Goal: Transaction & Acquisition: Subscribe to service/newsletter

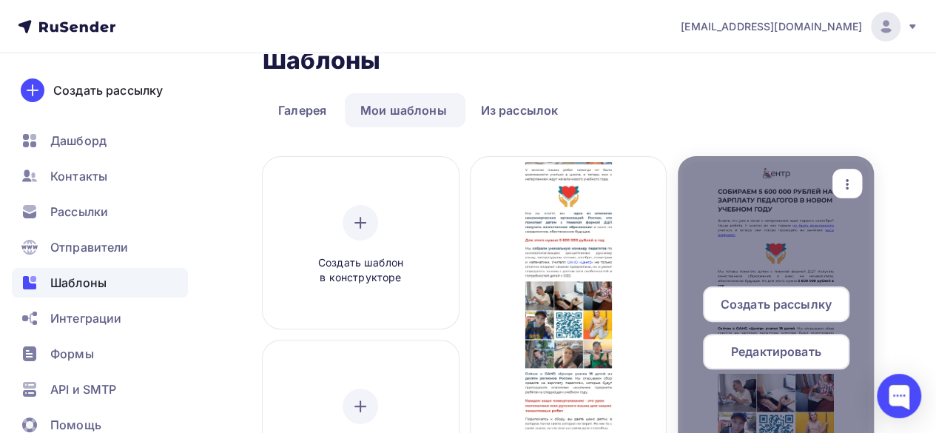
scroll to position [74, 0]
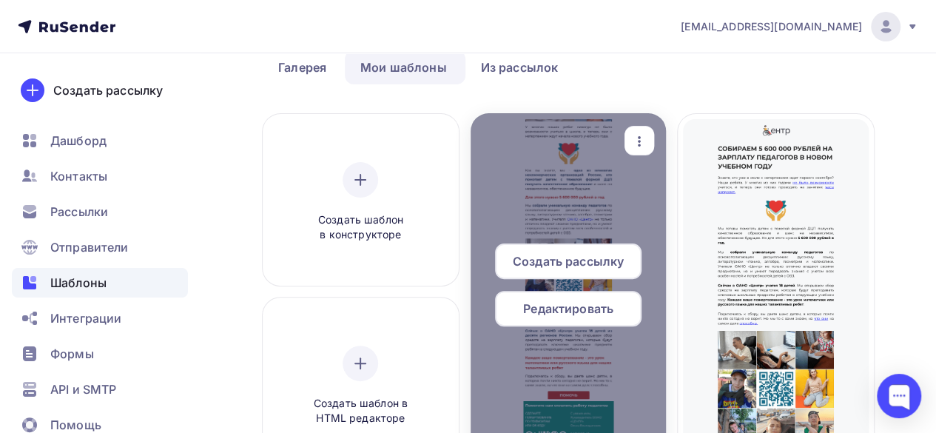
scroll to position [0, 0]
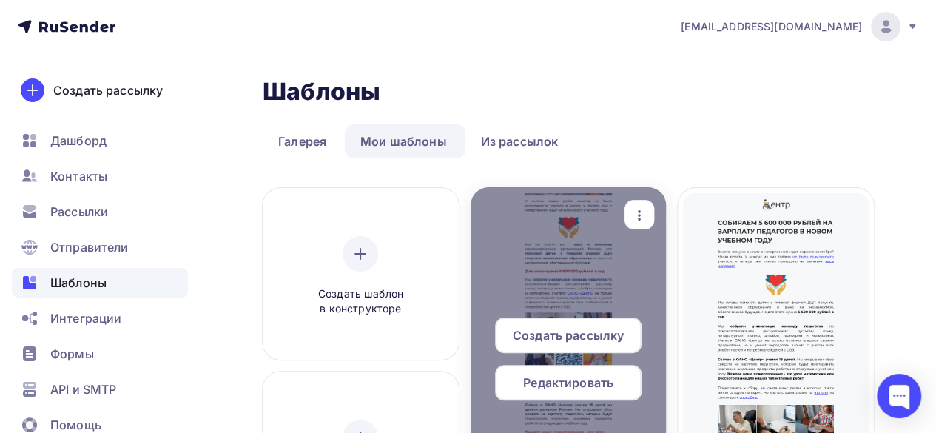
click at [639, 214] on icon "button" at bounding box center [639, 215] width 3 height 10
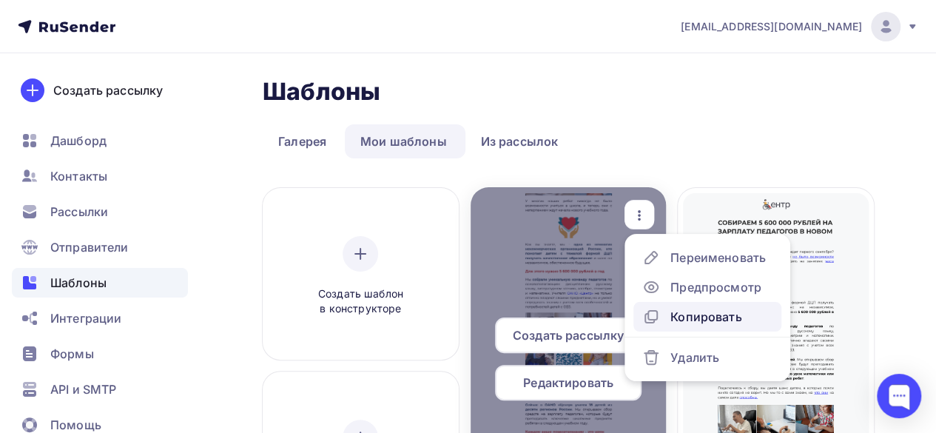
click at [701, 319] on div "Копировать" at bounding box center [705, 317] width 71 height 18
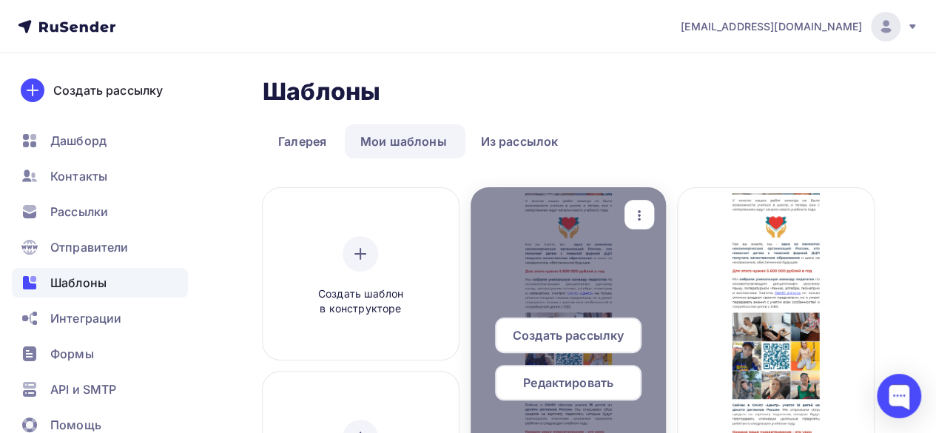
click at [644, 213] on icon "button" at bounding box center [639, 215] width 18 height 18
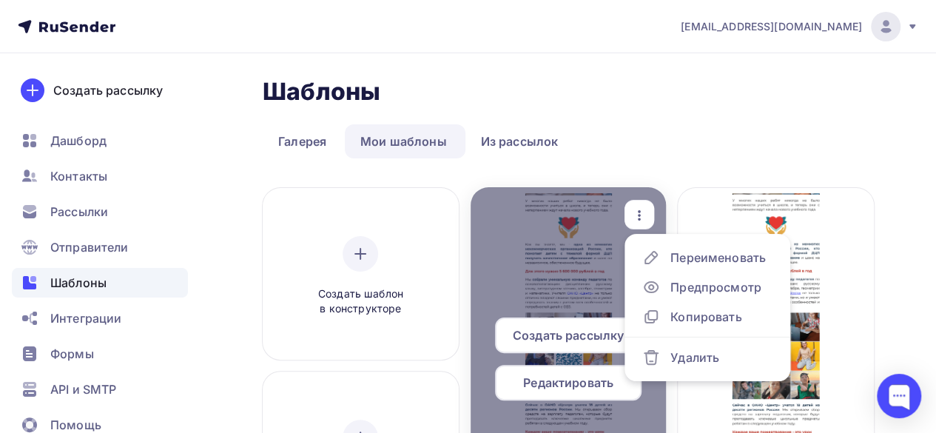
click at [599, 276] on div at bounding box center [569, 364] width 196 height 355
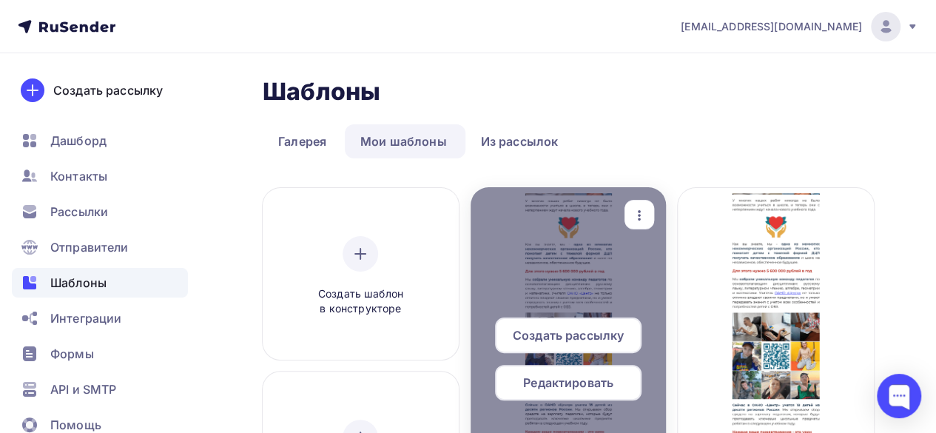
click at [608, 391] on div "Редактировать" at bounding box center [568, 383] width 146 height 36
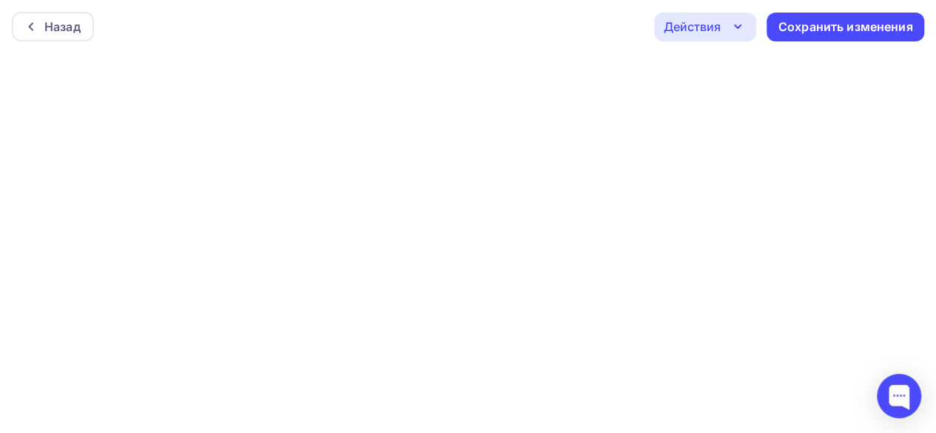
click at [562, 47] on div "Назад Действия Отправить тестовое письмо Предпросмотр Выйти без сохранения Сохр…" at bounding box center [468, 26] width 936 height 53
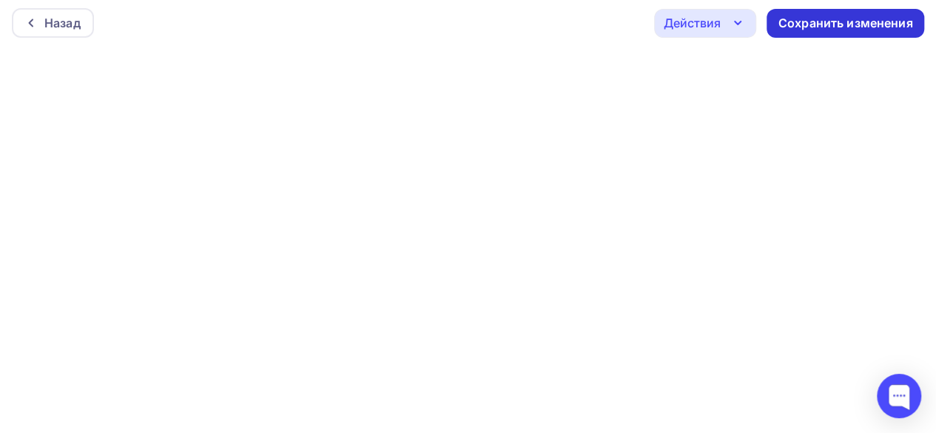
click at [801, 27] on div "Сохранить изменения" at bounding box center [845, 23] width 135 height 17
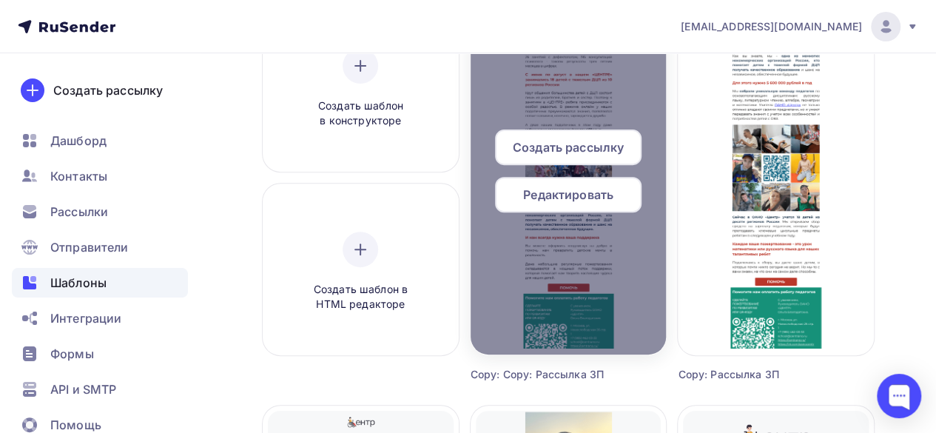
scroll to position [222, 0]
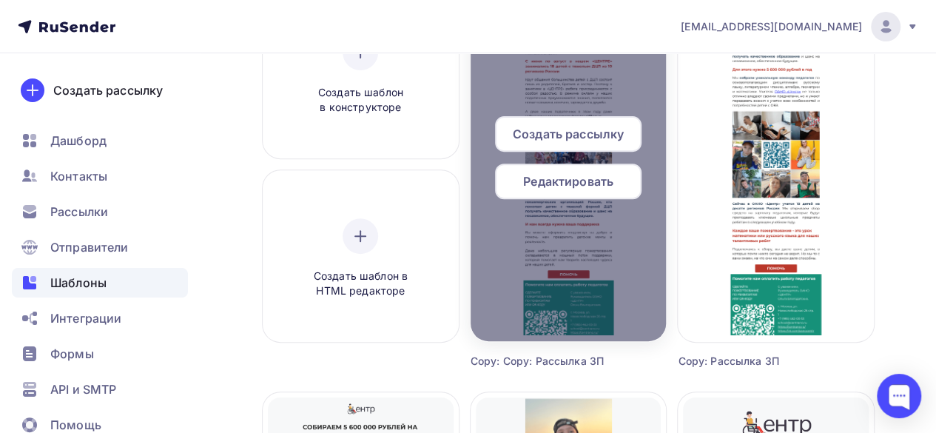
scroll to position [74, 0]
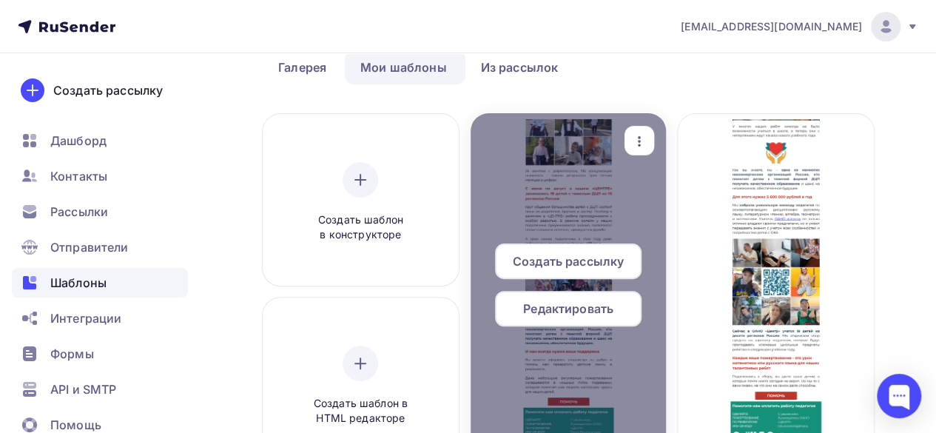
click at [638, 137] on icon "button" at bounding box center [639, 141] width 3 height 10
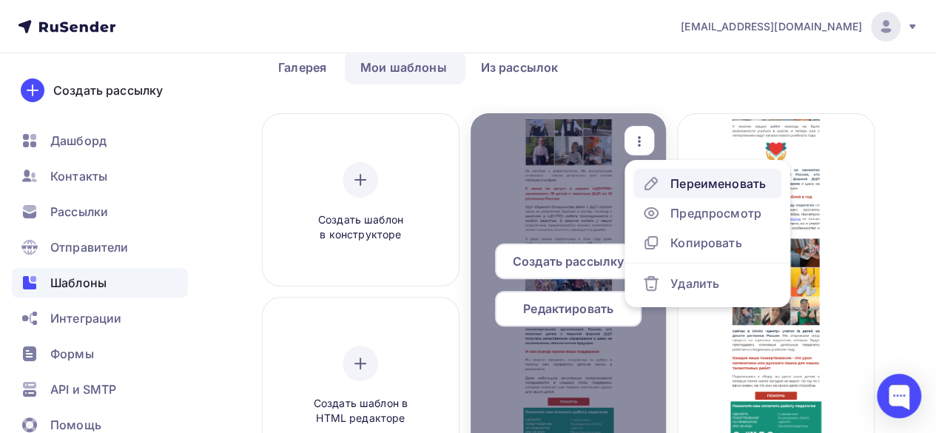
click at [686, 186] on div "Переименовать" at bounding box center [717, 184] width 95 height 18
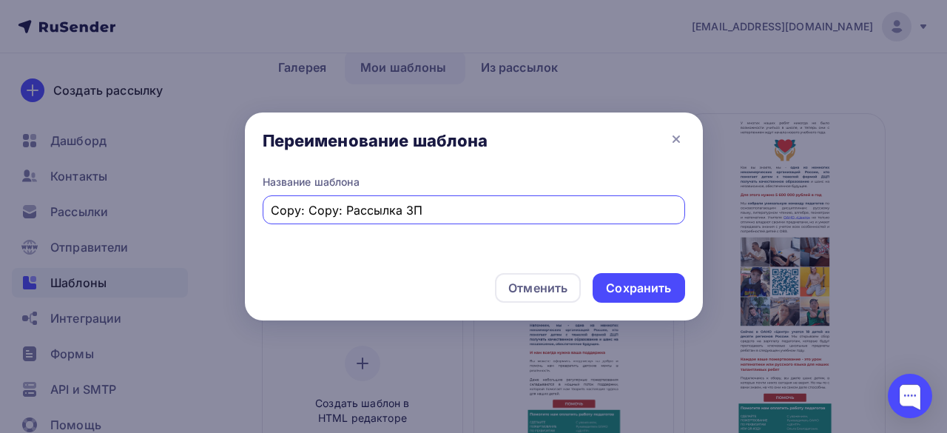
drag, startPoint x: 425, startPoint y: 211, endPoint x: 239, endPoint y: 207, distance: 185.7
click at [240, 211] on div "Переименование шаблона Название шаблона Copy: Copy: Рассылка ЗП Отменить Сохран…" at bounding box center [473, 216] width 947 height 433
type input "Рассылка итоги лета"
click at [646, 288] on div "Сохранить" at bounding box center [638, 288] width 65 height 17
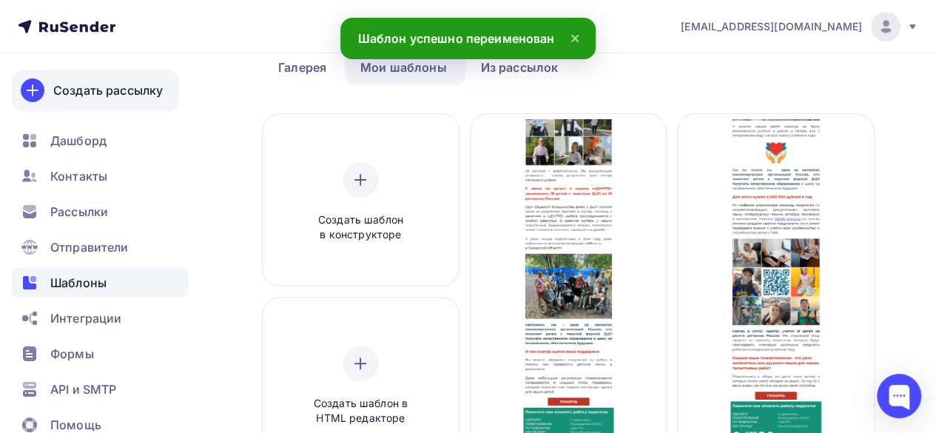
click at [98, 97] on div "Создать рассылку" at bounding box center [108, 90] width 110 height 18
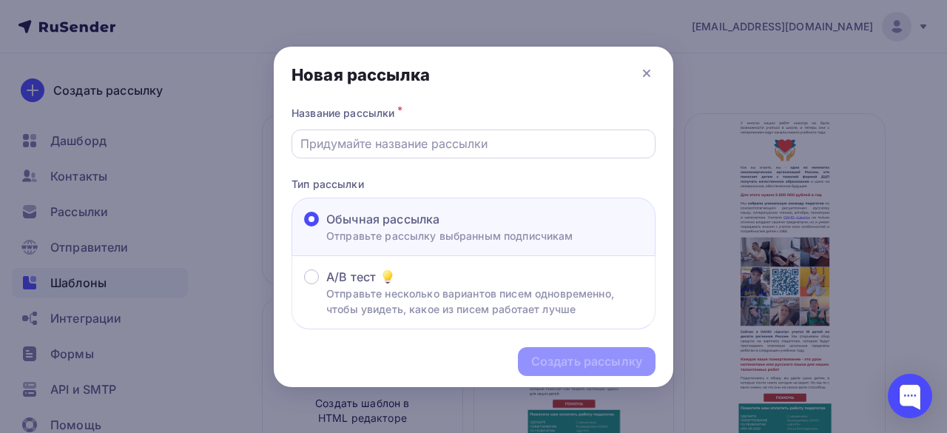
click at [340, 144] on input "text" at bounding box center [473, 144] width 347 height 18
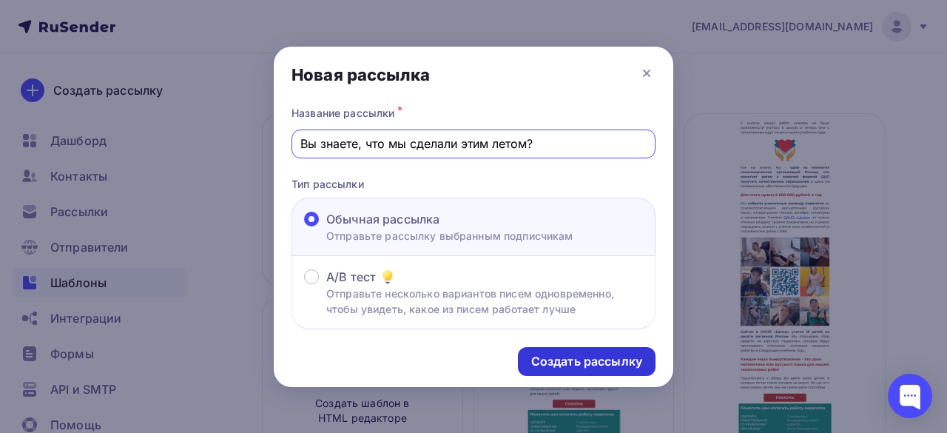
type input "Вы знаете, что мы сделали этим летом?"
click at [529, 363] on div "Создать рассылку" at bounding box center [587, 361] width 138 height 29
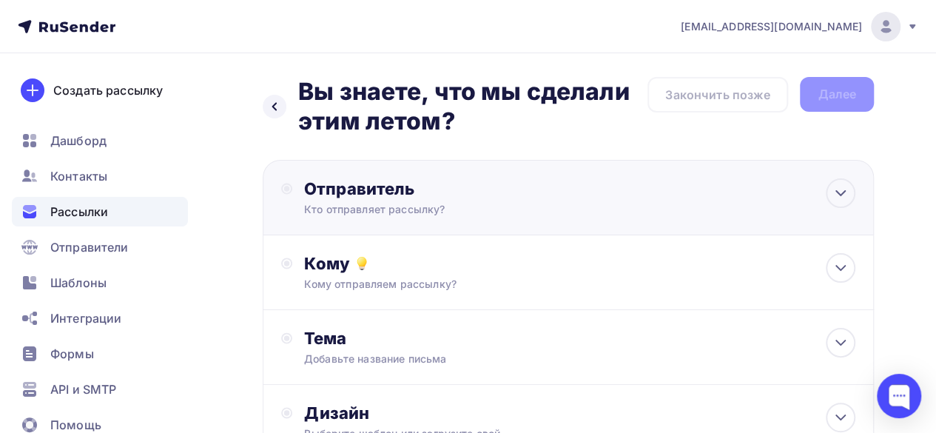
click at [819, 195] on div "Отправитель Кто отправляет рассылку? Email * Выберите отправителя [EMAIL_ADDRES…" at bounding box center [568, 197] width 611 height 75
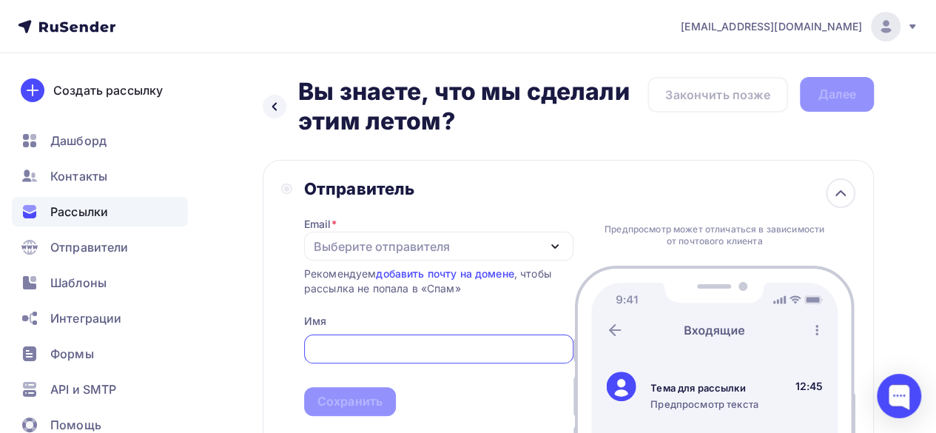
click at [423, 255] on div "Выберите отправителя" at bounding box center [382, 247] width 136 height 18
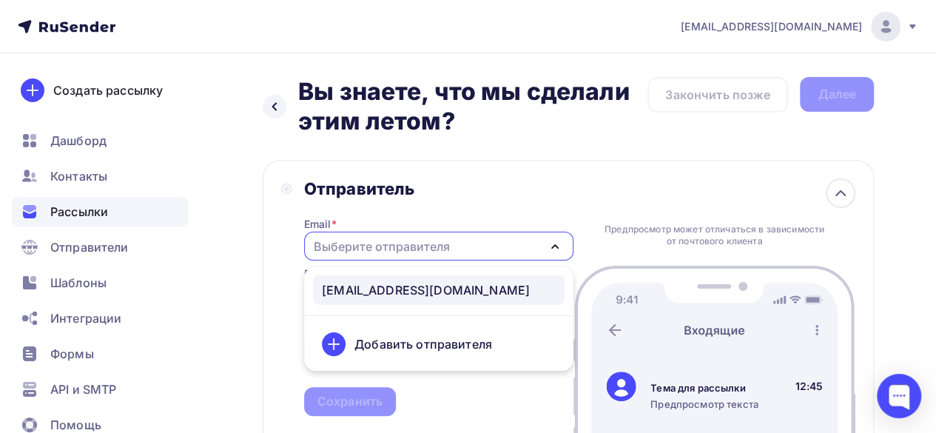
click at [414, 287] on div "[EMAIL_ADDRESS][DOMAIN_NAME]" at bounding box center [426, 290] width 208 height 18
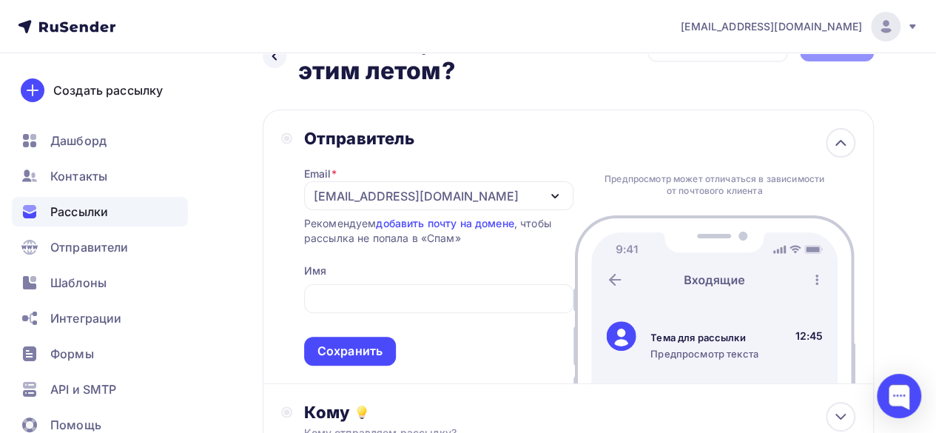
scroll to position [74, 0]
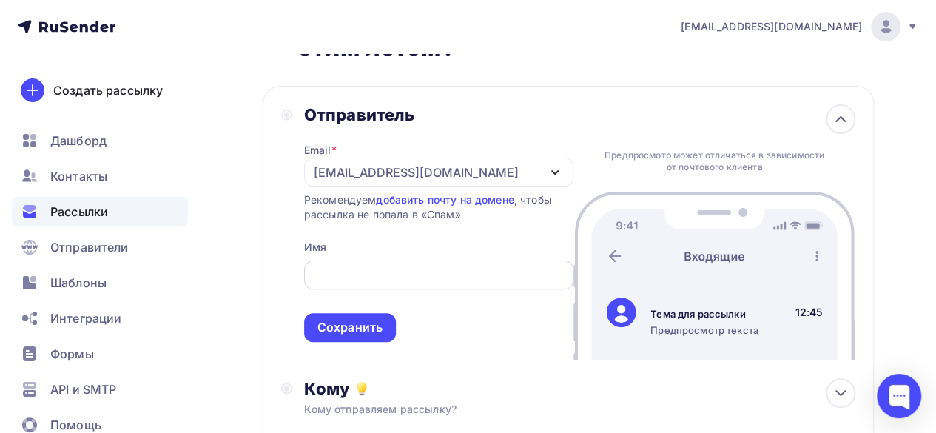
click at [488, 275] on input "text" at bounding box center [438, 275] width 252 height 18
paste input "ОАНО «ЦЕНТР»"
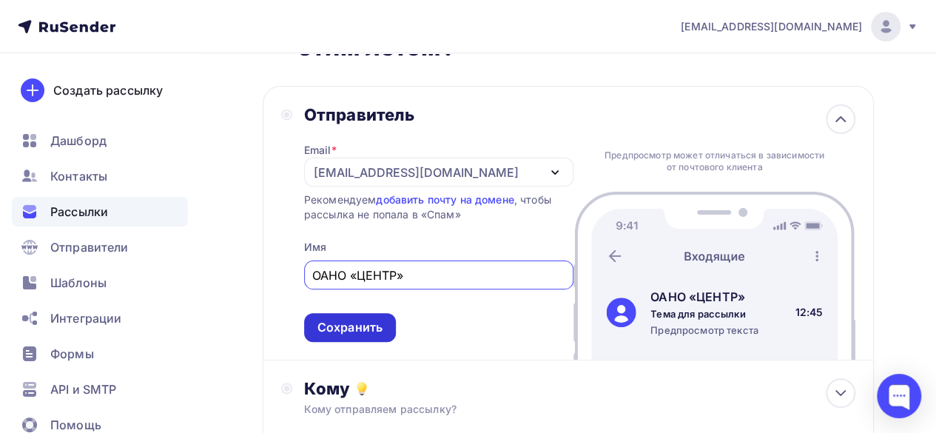
type input "ОАНО «ЦЕНТР»"
click at [351, 330] on div "Сохранить" at bounding box center [349, 327] width 65 height 17
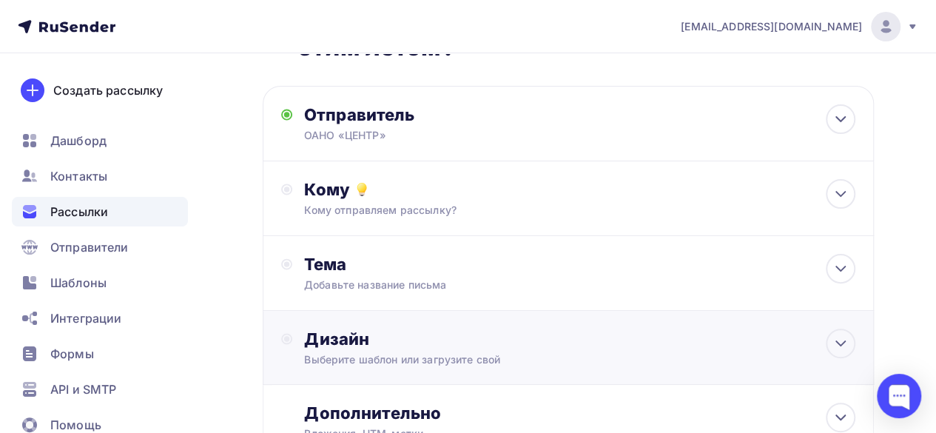
scroll to position [0, 0]
click at [399, 205] on div "Кому отправляем рассылку?" at bounding box center [552, 210] width 496 height 15
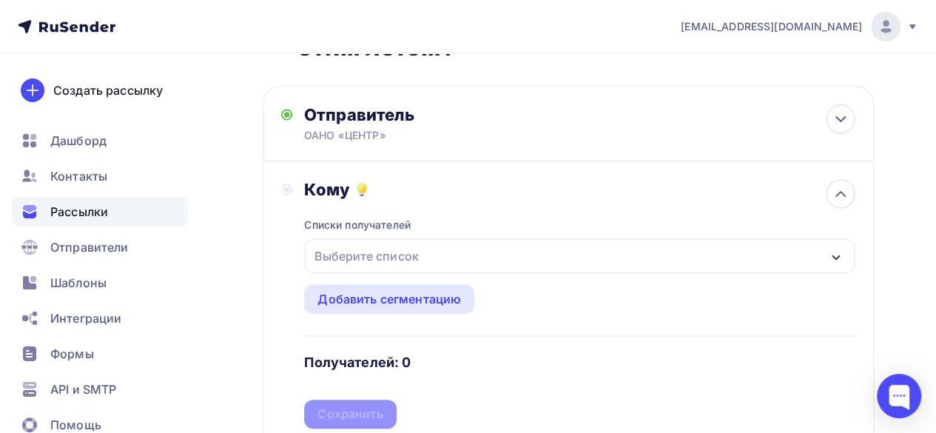
click at [411, 252] on div "Выберите список" at bounding box center [366, 256] width 115 height 27
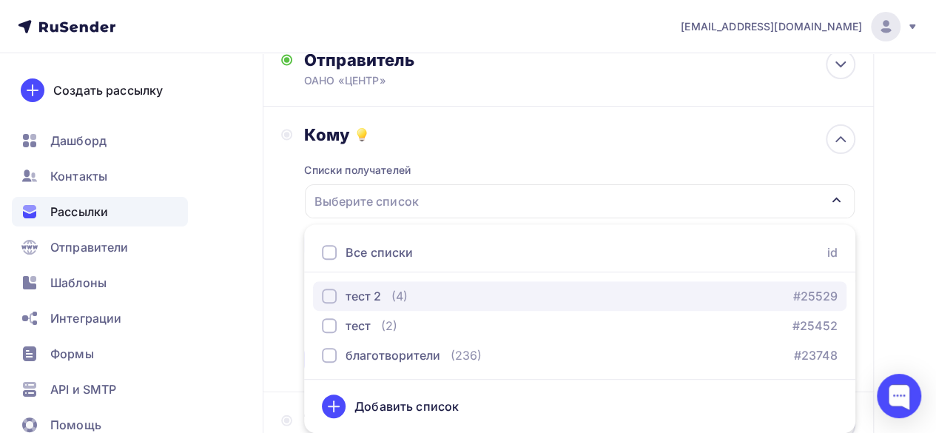
click at [329, 297] on div "button" at bounding box center [329, 296] width 15 height 15
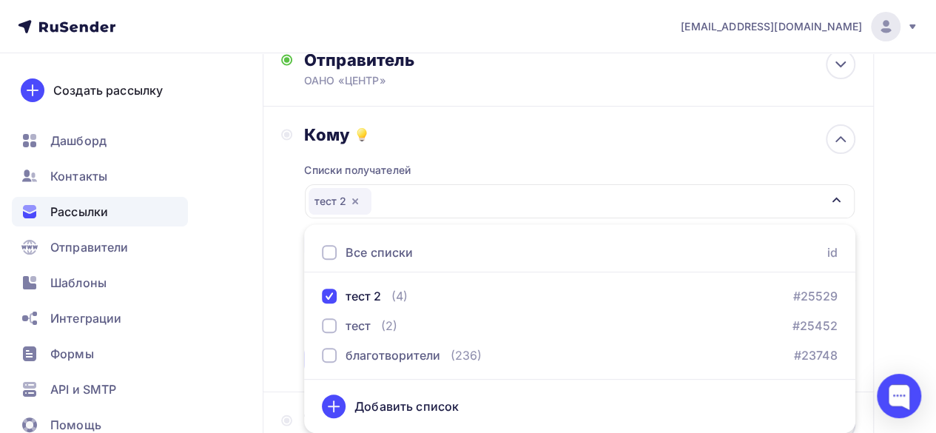
click at [877, 279] on div "Назад Вы знаете, что мы сделали этим летом? Вы знаете, что мы сделали этим лето…" at bounding box center [468, 318] width 936 height 786
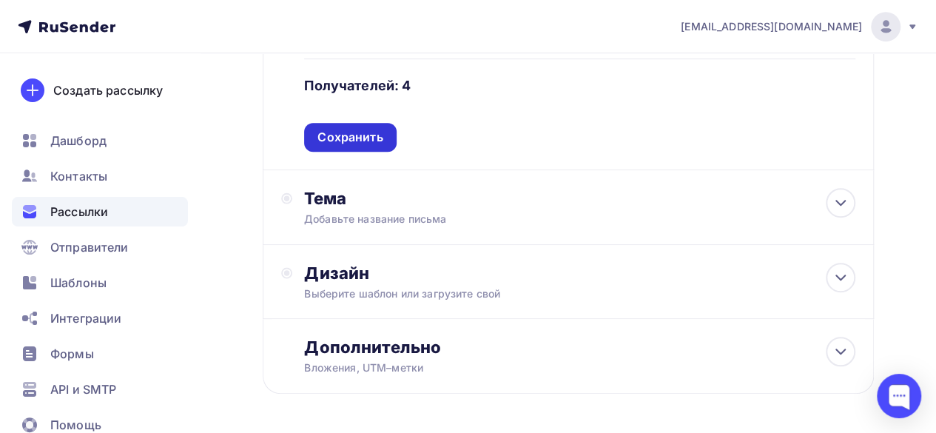
click at [377, 138] on div "Сохранить" at bounding box center [349, 137] width 65 height 17
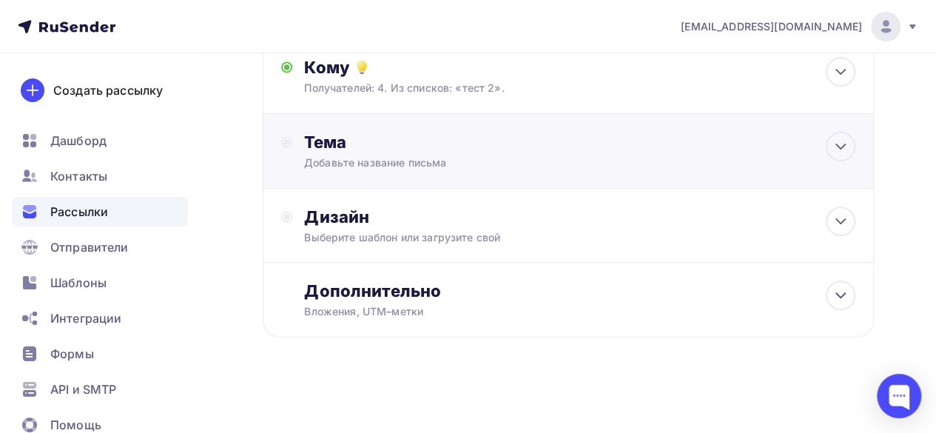
click at [729, 154] on div "Тема Добавьте название письма Тема * Рекомендуем использовать не более 150 симв…" at bounding box center [568, 151] width 611 height 75
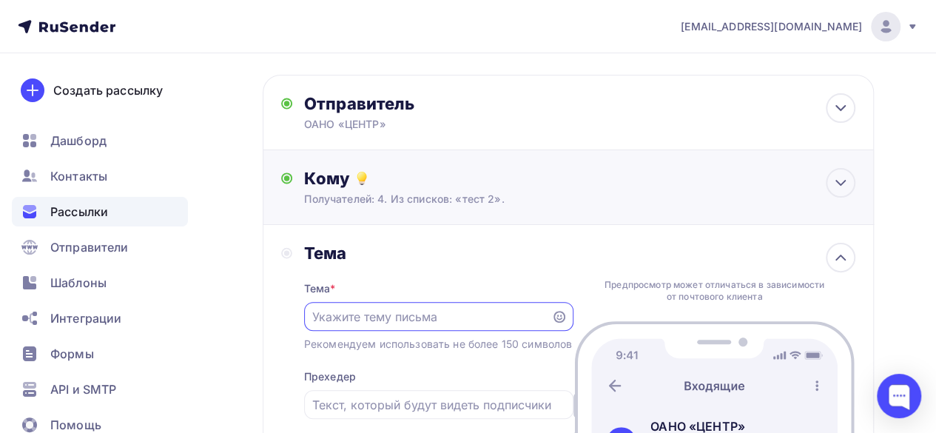
scroll to position [0, 0]
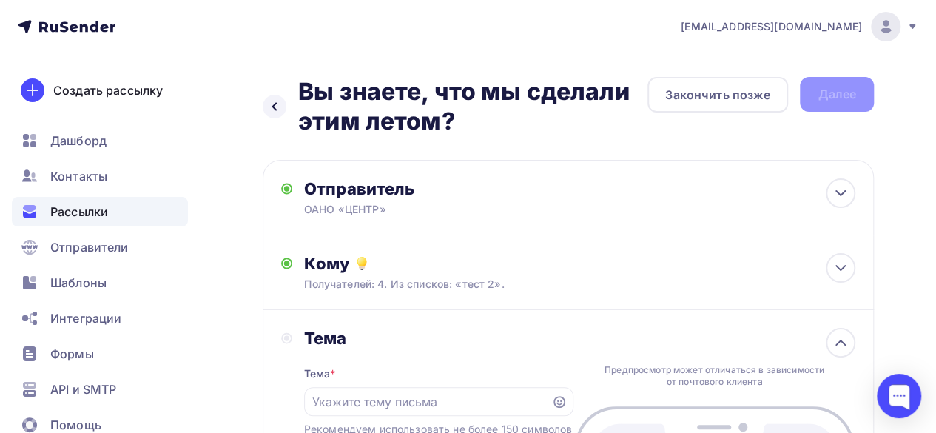
drag, startPoint x: 437, startPoint y: 120, endPoint x: 305, endPoint y: 87, distance: 135.8
click at [305, 87] on h2 "Вы знаете, что мы сделали этим летом?" at bounding box center [472, 106] width 349 height 59
copy h2 "Вы знаете, что мы сделали этим летом?"
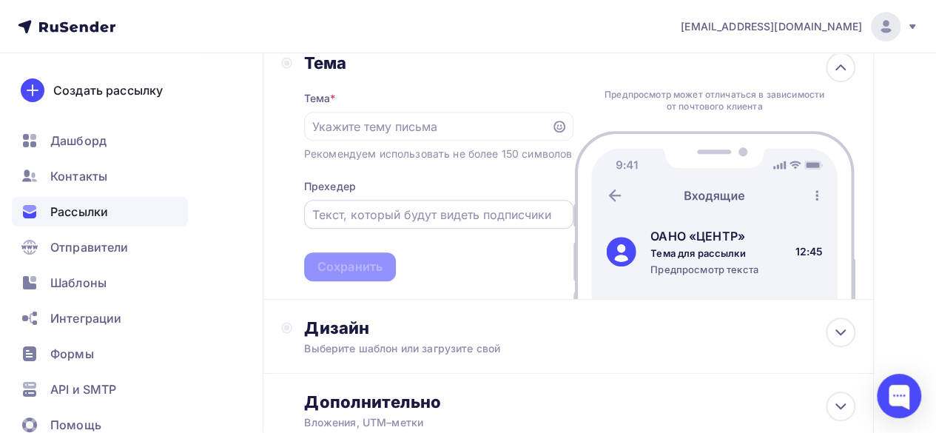
scroll to position [296, 0]
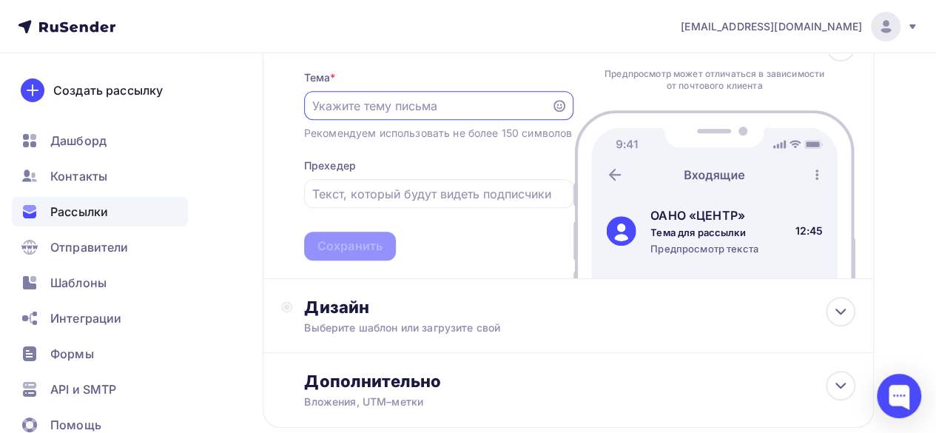
click at [351, 114] on input "text" at bounding box center [427, 106] width 230 height 18
paste input "Вы знаете, что мы сделали этим летом?"
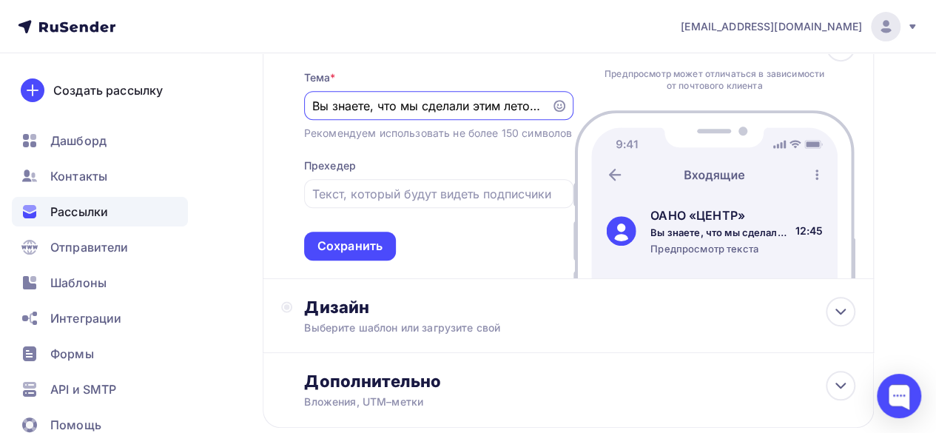
scroll to position [0, 4]
type input "Вы знаете, что мы сделали этим летом?"
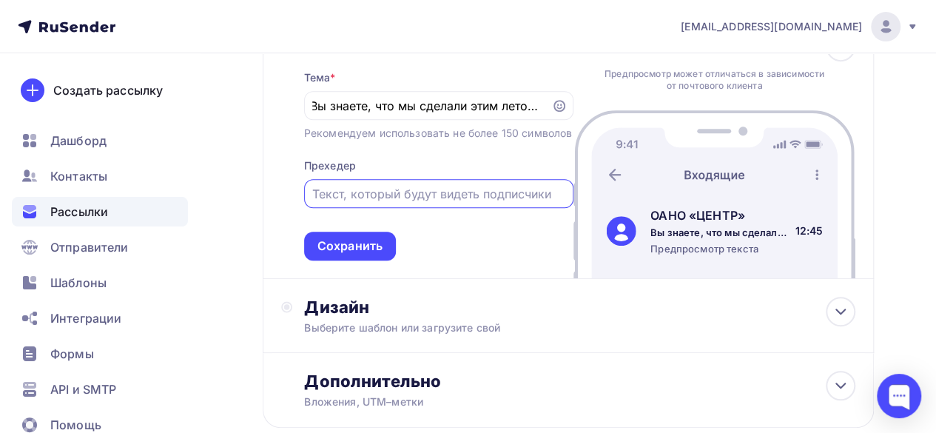
click at [453, 203] on input "text" at bounding box center [438, 194] width 252 height 18
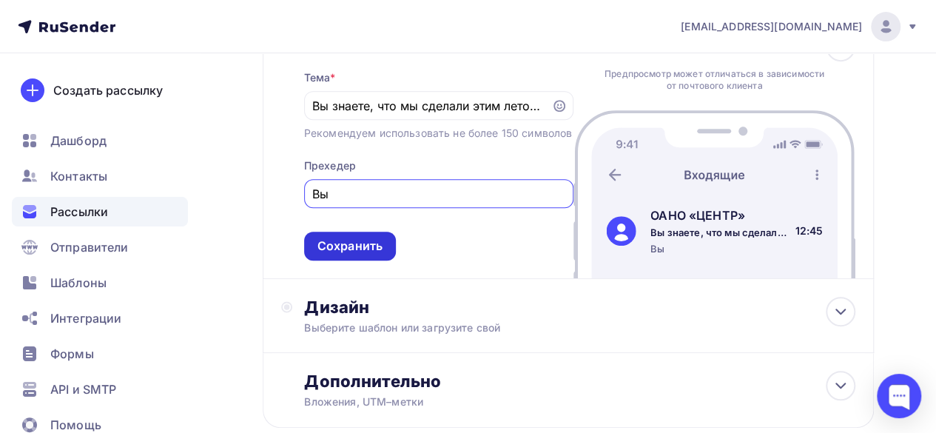
type input "В"
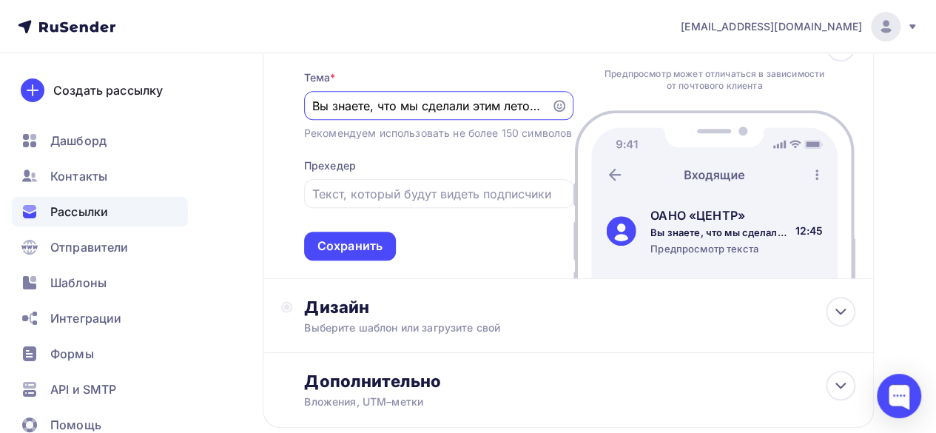
click at [404, 105] on input "Вы знаете, что мы сделали этим летом?" at bounding box center [427, 106] width 230 height 18
click at [315, 106] on input "Вы знаете, что мы сделали этим летом?" at bounding box center [427, 106] width 230 height 18
click at [540, 107] on input "Вы знаете, что мы сделали этим летом?" at bounding box center [427, 106] width 230 height 18
click at [471, 203] on input "text" at bounding box center [438, 194] width 252 height 18
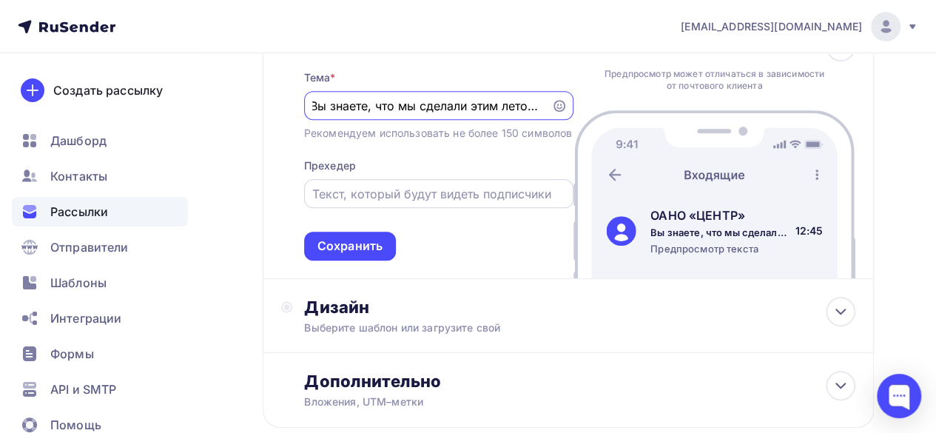
scroll to position [0, 0]
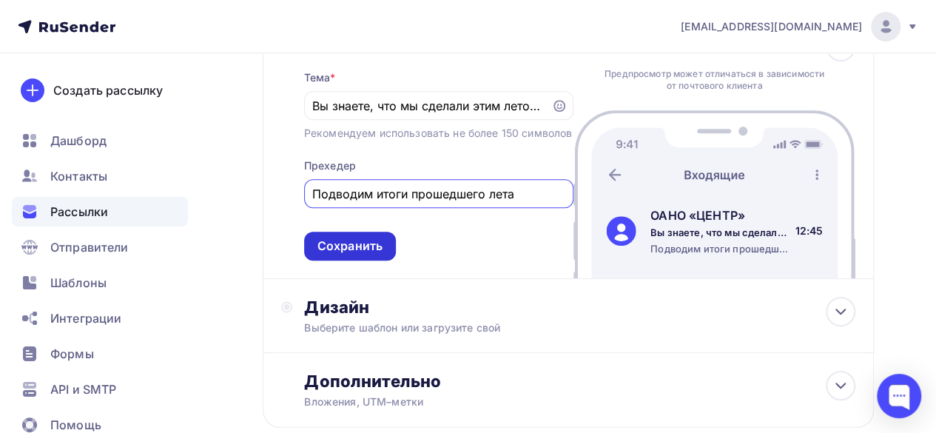
type input "Подводим итоги прошедшего лета"
click at [354, 255] on div "Сохранить" at bounding box center [349, 246] width 65 height 17
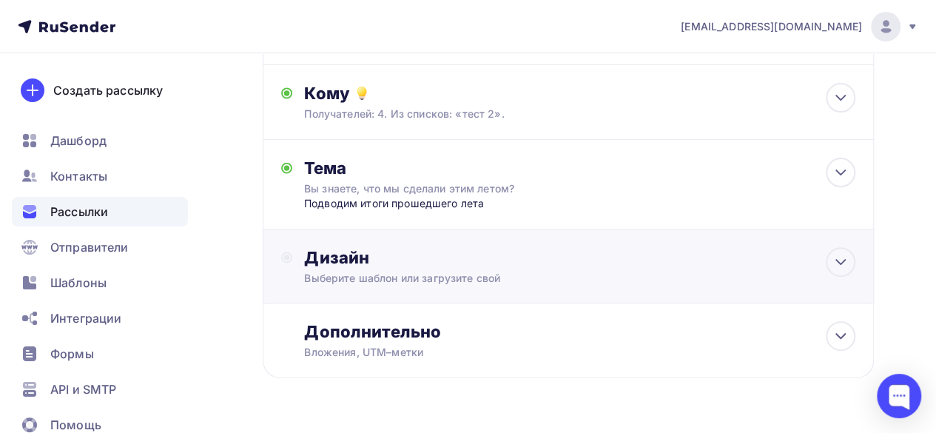
scroll to position [138, 0]
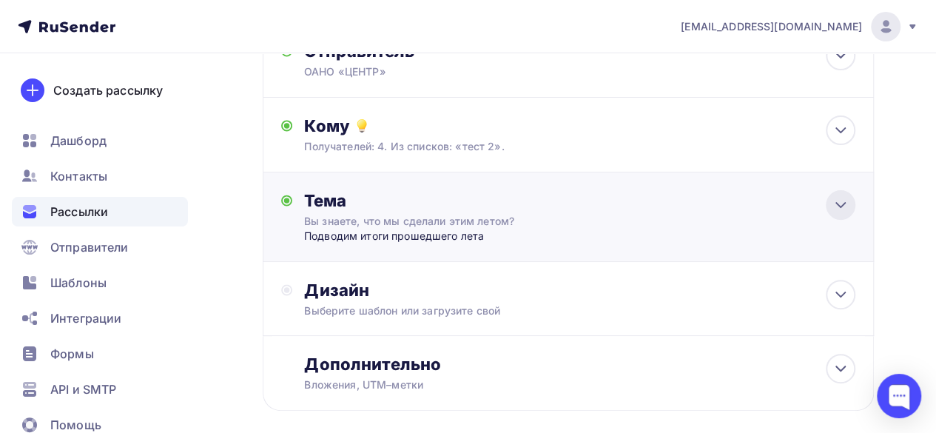
click at [835, 201] on icon at bounding box center [841, 205] width 18 height 18
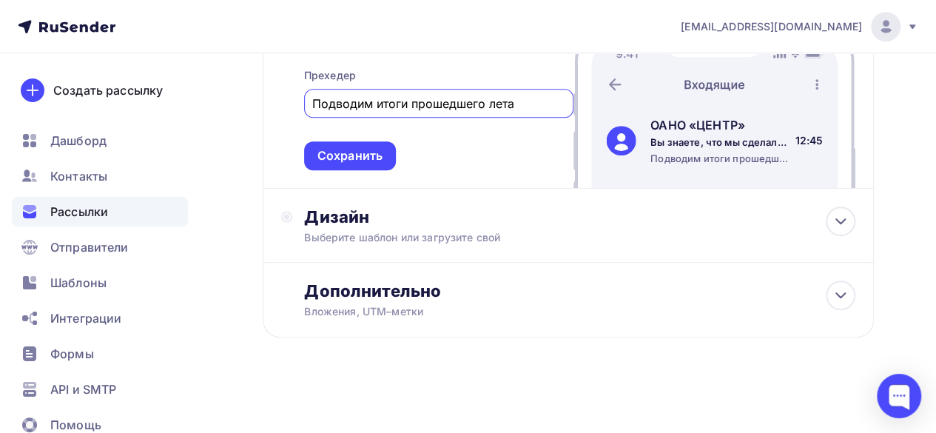
scroll to position [0, 0]
drag, startPoint x: 521, startPoint y: 100, endPoint x: 312, endPoint y: 98, distance: 208.7
click at [312, 98] on div "Подводим итоги прошедшего лета" at bounding box center [438, 103] width 269 height 29
click at [525, 107] on input "Подводим итоги прошедшего лета" at bounding box center [438, 104] width 252 height 18
click at [377, 164] on div "Сохранить" at bounding box center [350, 155] width 92 height 29
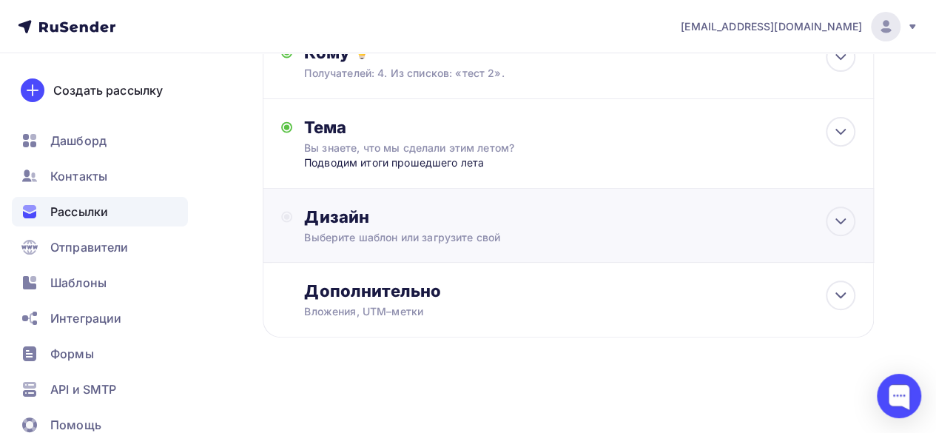
click at [458, 222] on div "Дизайн" at bounding box center [579, 216] width 551 height 21
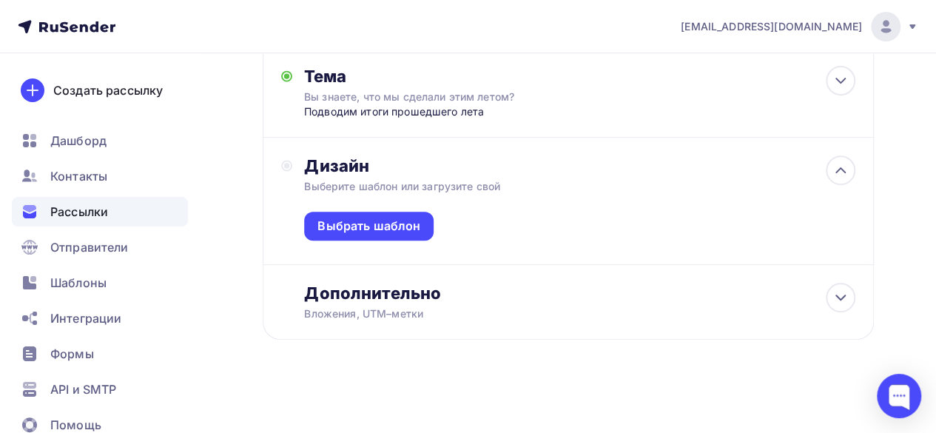
scroll to position [265, 0]
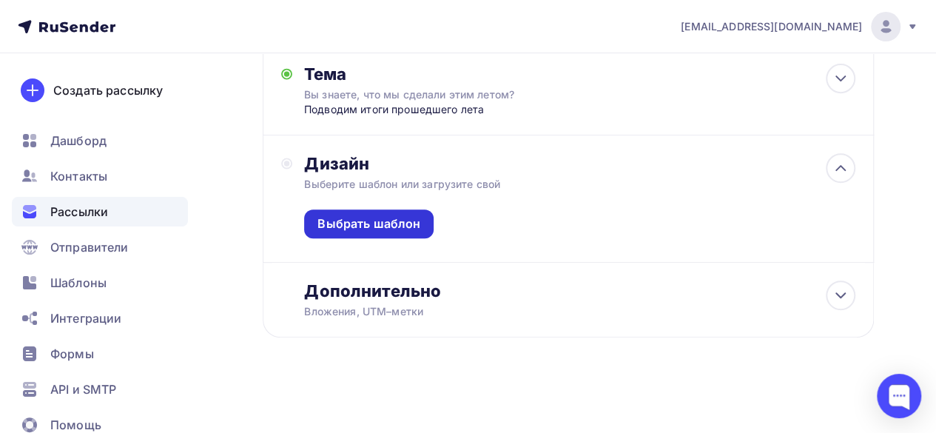
click at [388, 232] on div "Выбрать шаблон" at bounding box center [368, 223] width 103 height 17
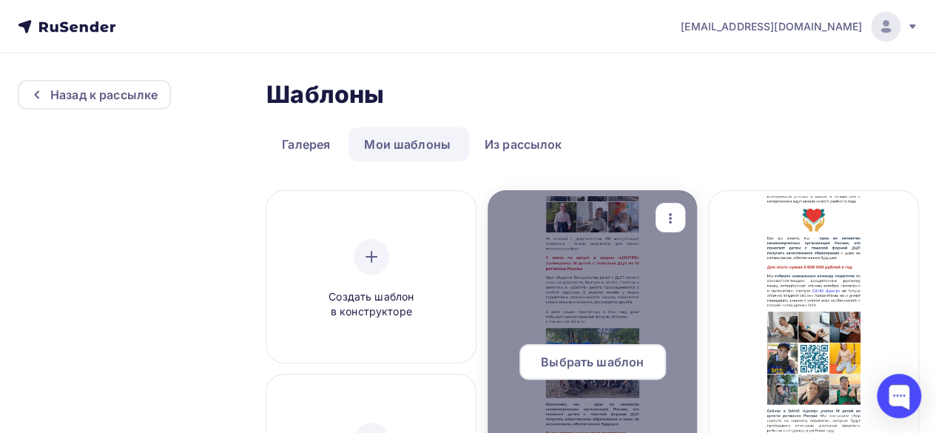
click at [616, 367] on span "Выбрать шаблон" at bounding box center [592, 362] width 103 height 18
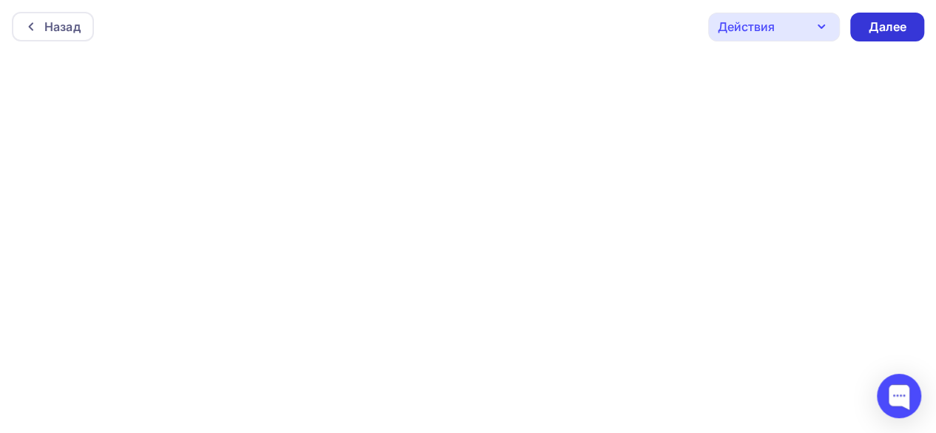
click at [878, 36] on div "Далее" at bounding box center [887, 27] width 74 height 29
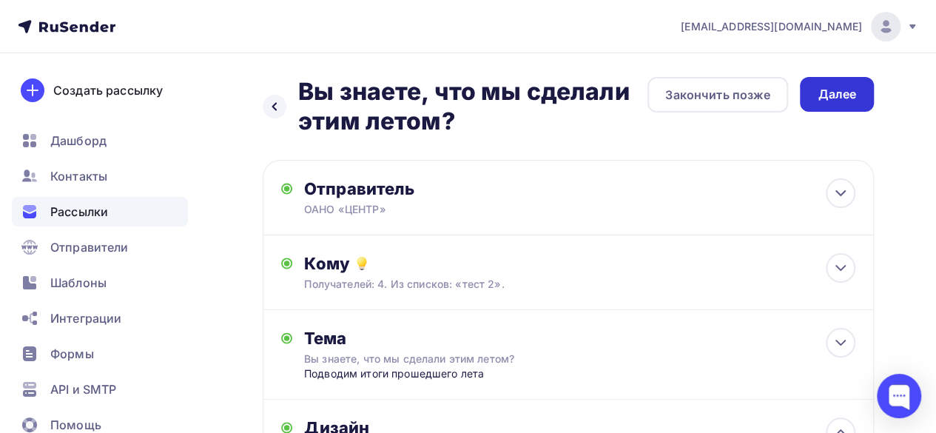
click at [851, 99] on div "Далее" at bounding box center [837, 94] width 38 height 17
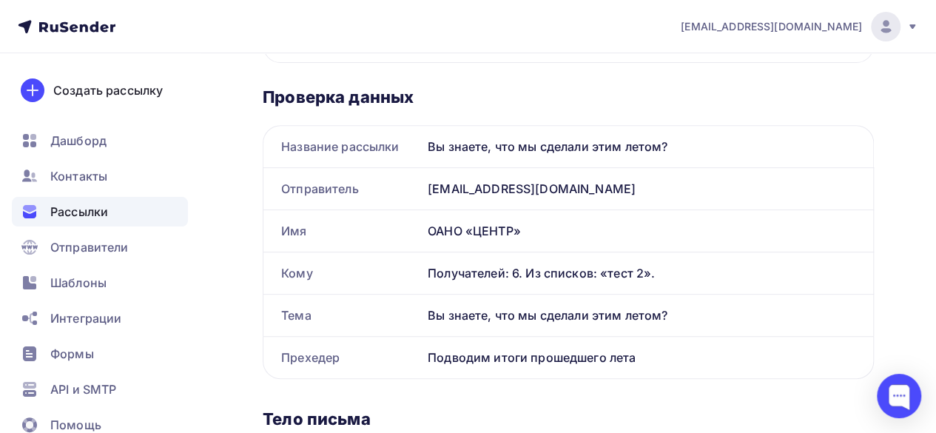
scroll to position [370, 0]
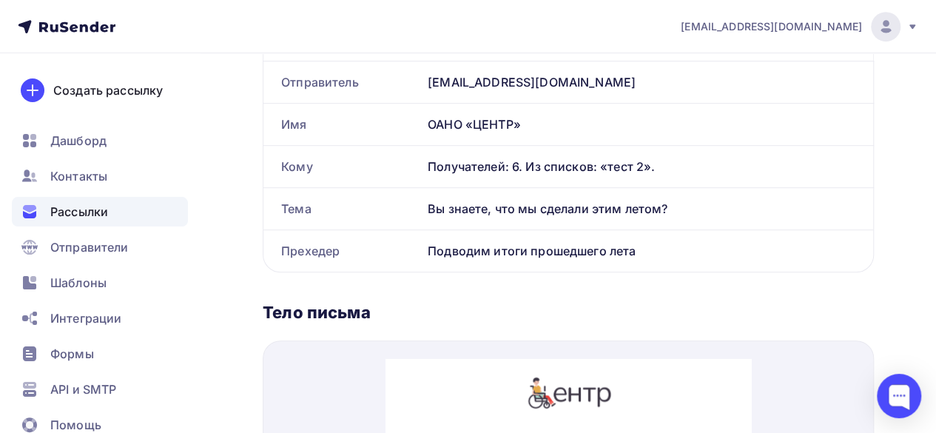
click at [496, 162] on div "Получателей: 6. Из списков: «тест 2»." at bounding box center [642, 167] width 428 height 18
click at [300, 166] on div "Кому" at bounding box center [342, 166] width 158 height 41
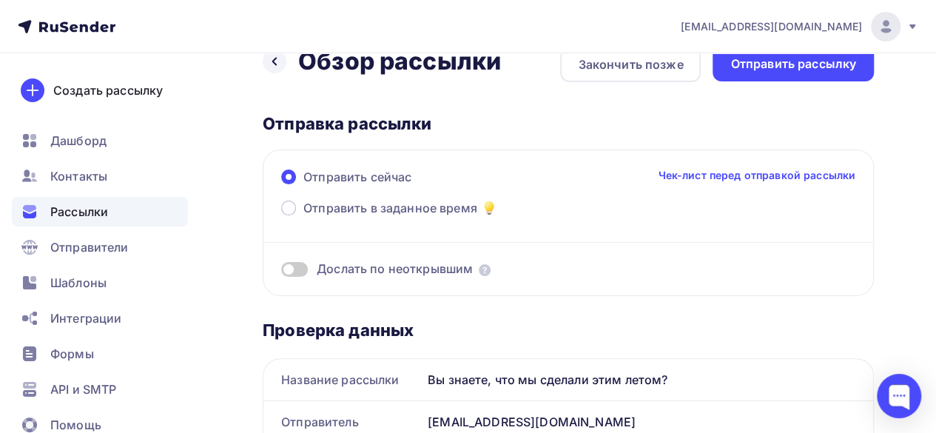
scroll to position [0, 0]
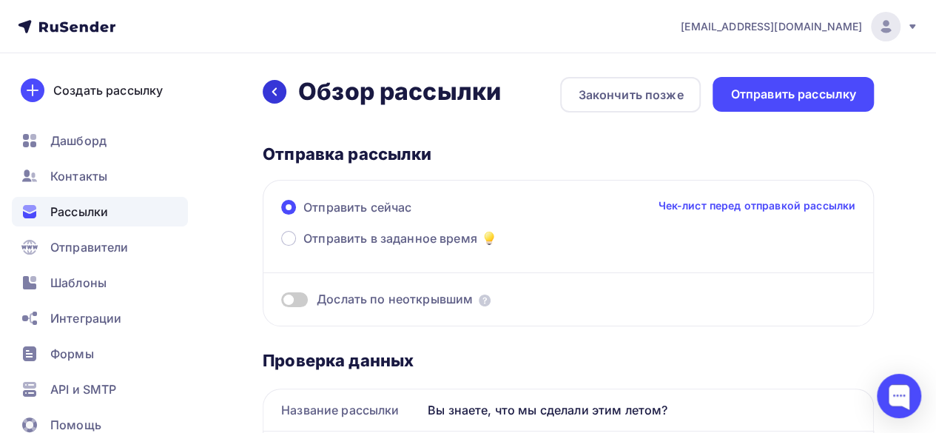
click at [277, 92] on icon at bounding box center [275, 92] width 12 height 12
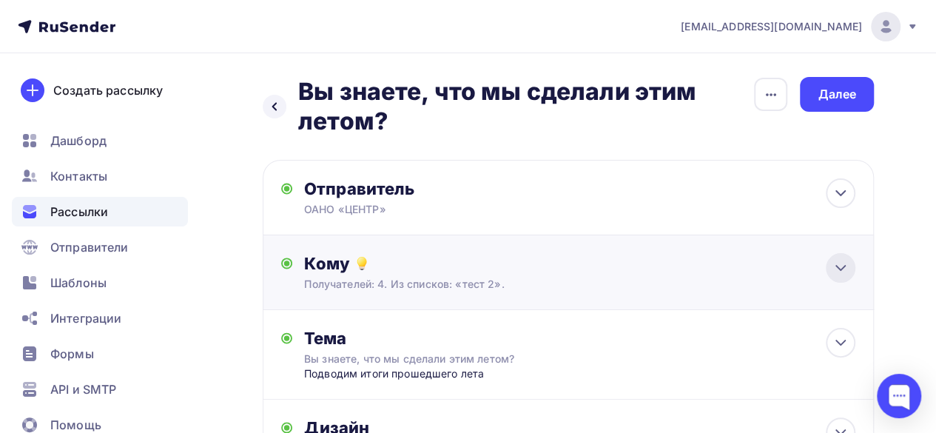
click at [846, 269] on icon at bounding box center [841, 268] width 18 height 18
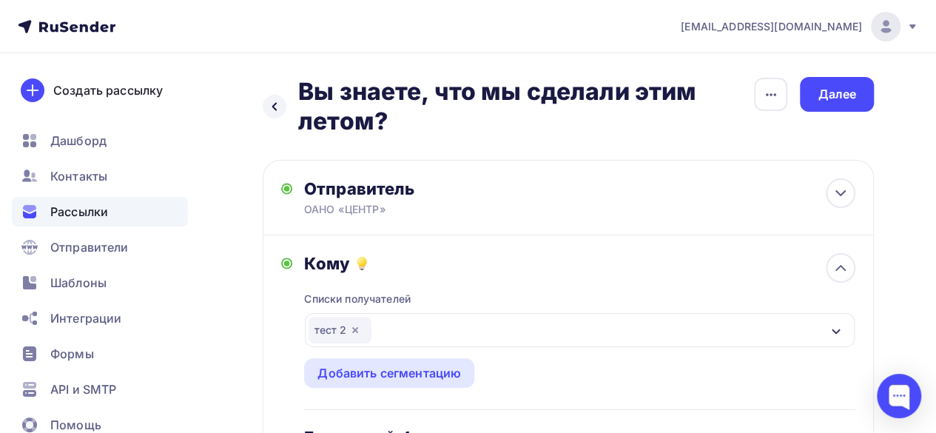
click at [380, 331] on div "тест 2" at bounding box center [580, 330] width 550 height 34
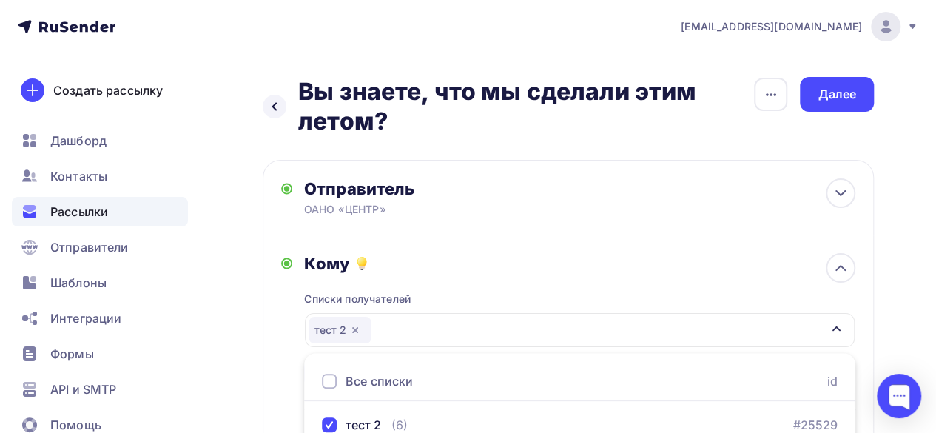
scroll to position [129, 0]
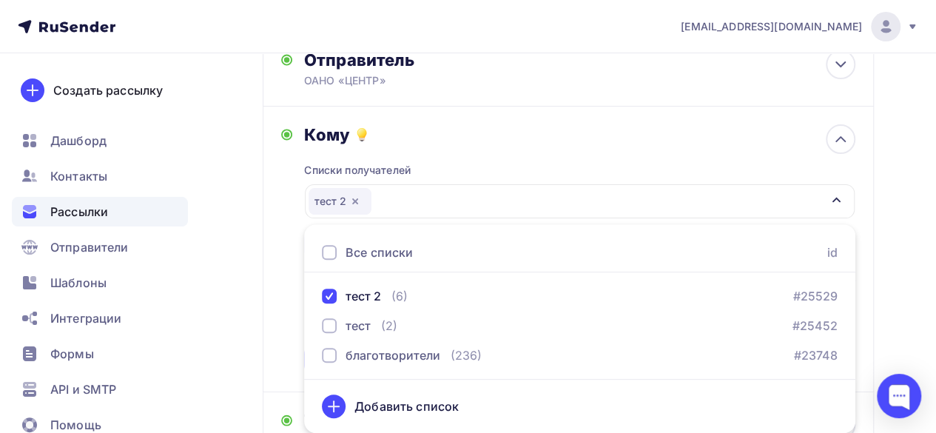
click at [907, 215] on div "Назад Вы знаете, что мы сделали этим летом? Вы знаете, что мы сделали этим лето…" at bounding box center [468, 325] width 936 height 801
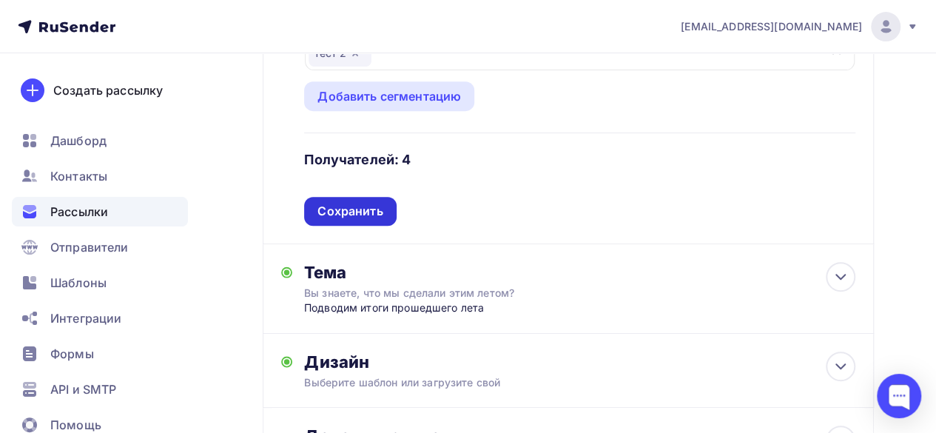
click at [365, 215] on div "Сохранить" at bounding box center [349, 211] width 65 height 17
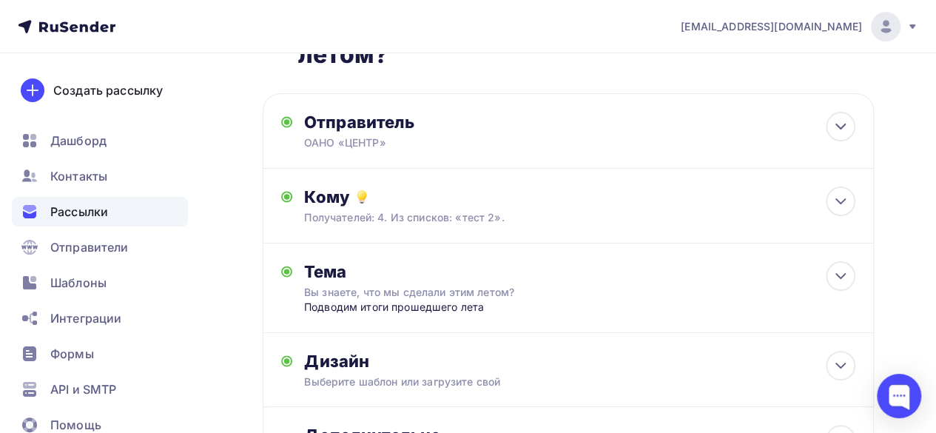
scroll to position [0, 0]
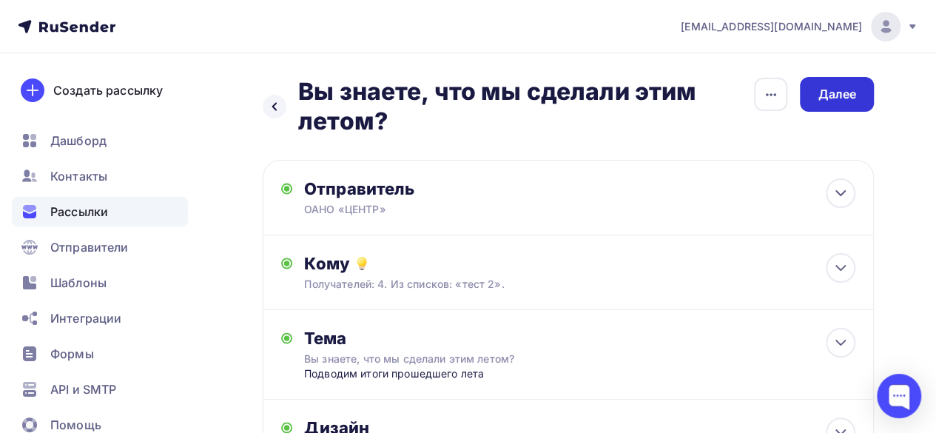
click at [855, 95] on div "Далее" at bounding box center [837, 94] width 38 height 17
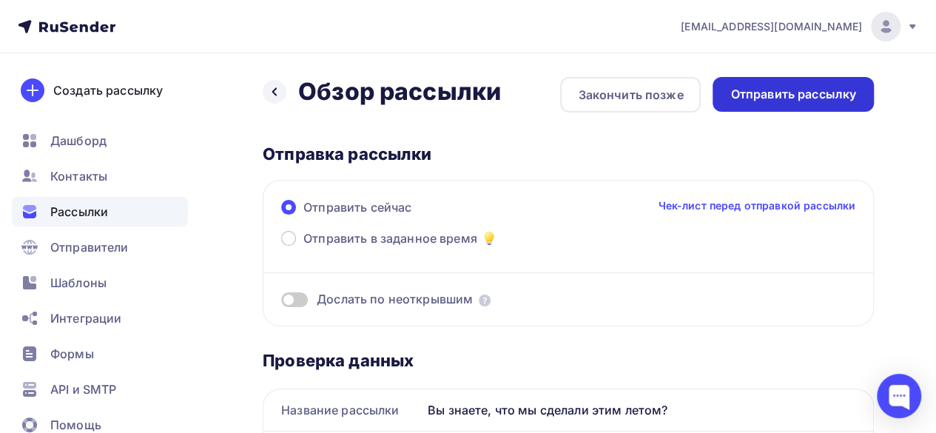
click at [834, 93] on div "Отправить рассылку" at bounding box center [793, 94] width 126 height 17
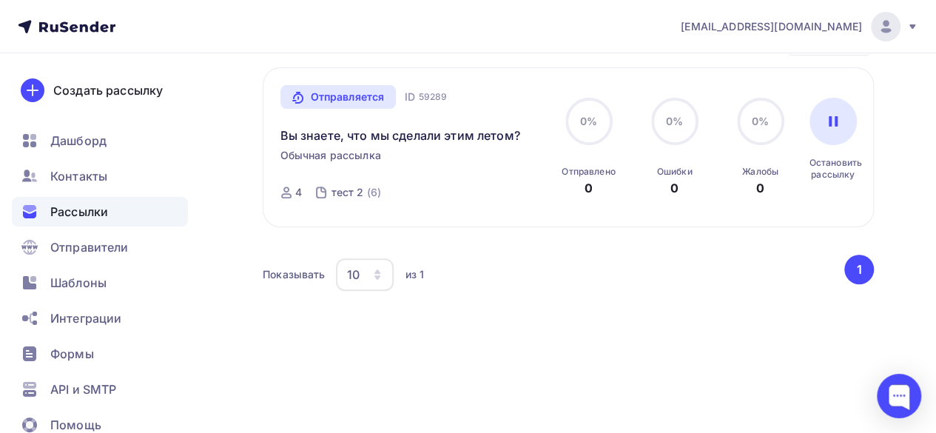
scroll to position [222, 0]
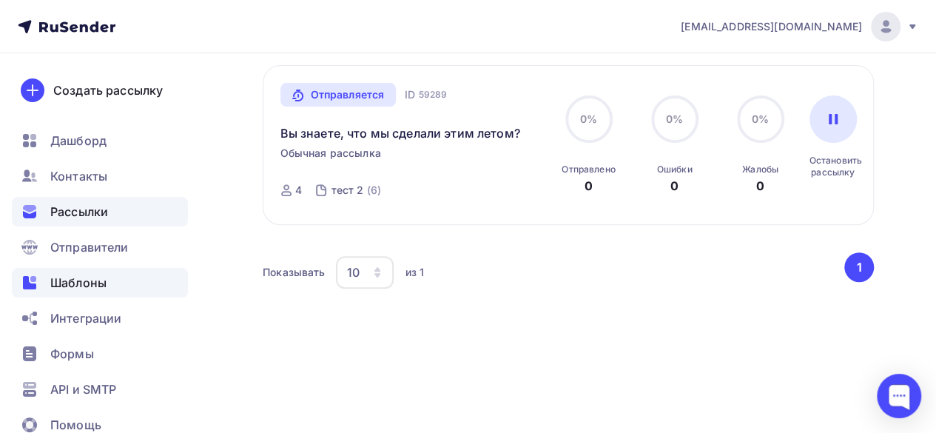
click at [55, 292] on div "Шаблоны" at bounding box center [100, 283] width 176 height 30
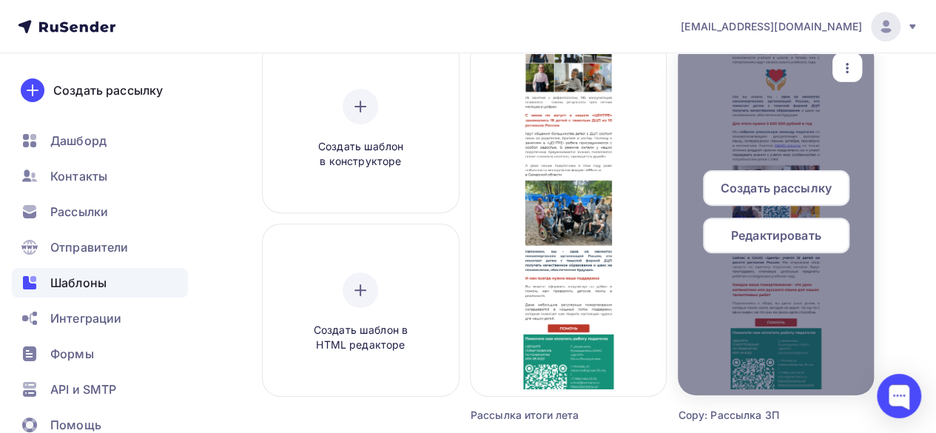
scroll to position [148, 0]
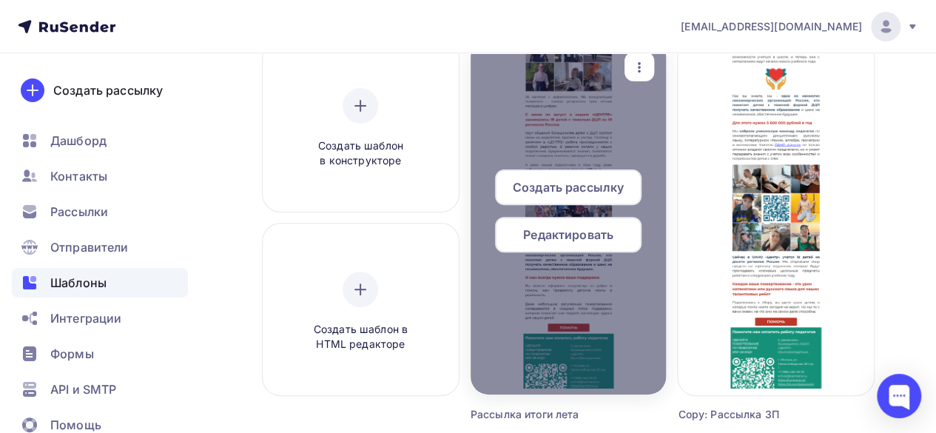
click at [573, 232] on span "Редактировать" at bounding box center [568, 235] width 90 height 18
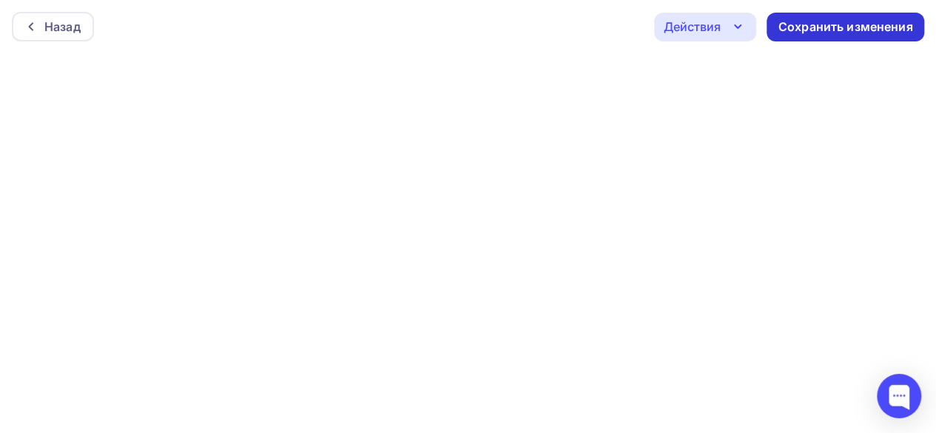
click at [818, 35] on div "Сохранить изменения" at bounding box center [846, 27] width 158 height 29
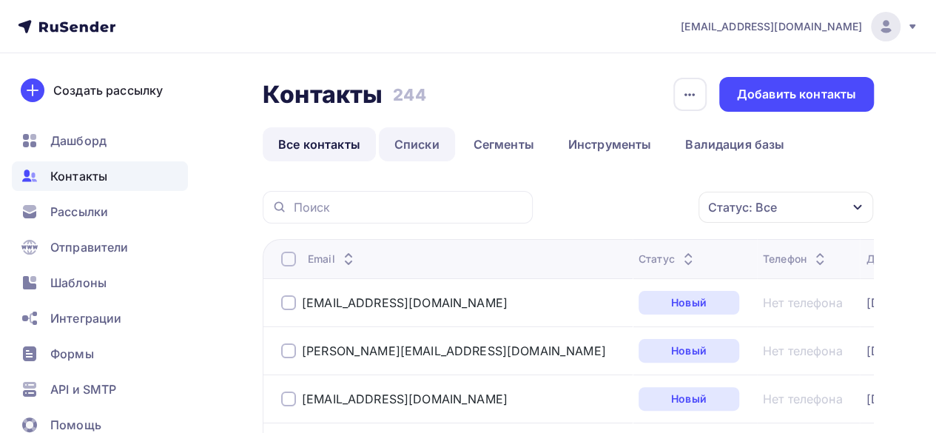
click at [408, 152] on link "Списки" at bounding box center [417, 144] width 76 height 34
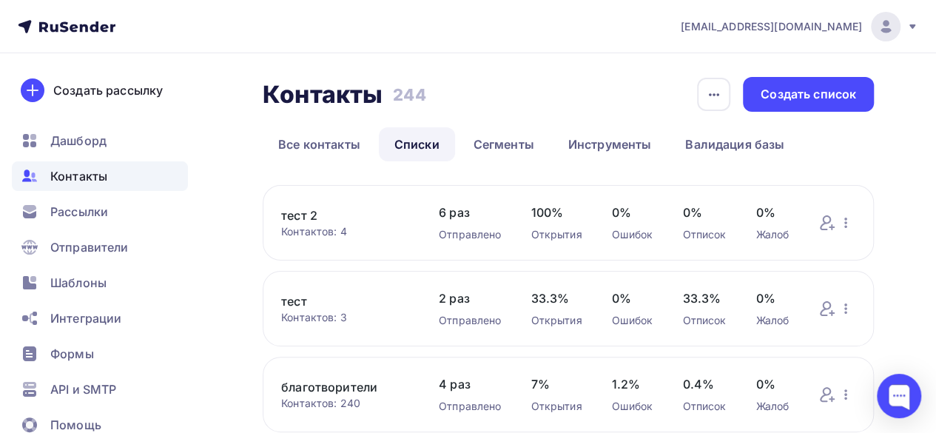
click at [299, 215] on link "тест 2" at bounding box center [345, 215] width 128 height 18
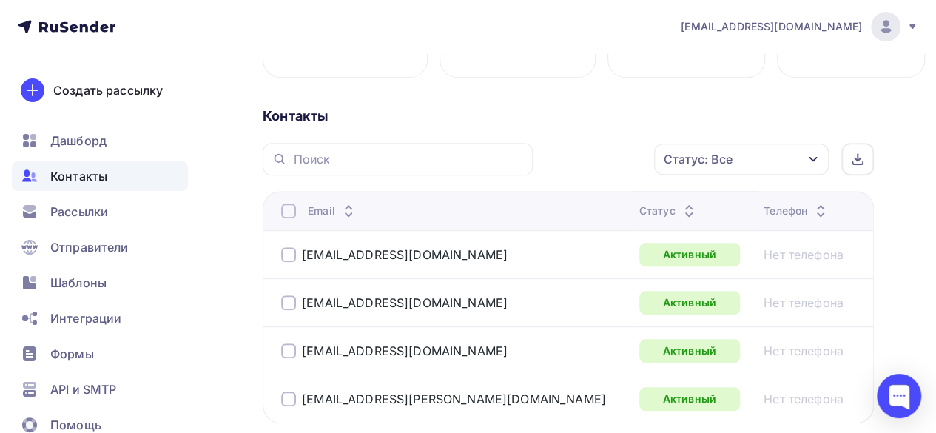
scroll to position [296, 0]
